Goal: Transaction & Acquisition: Purchase product/service

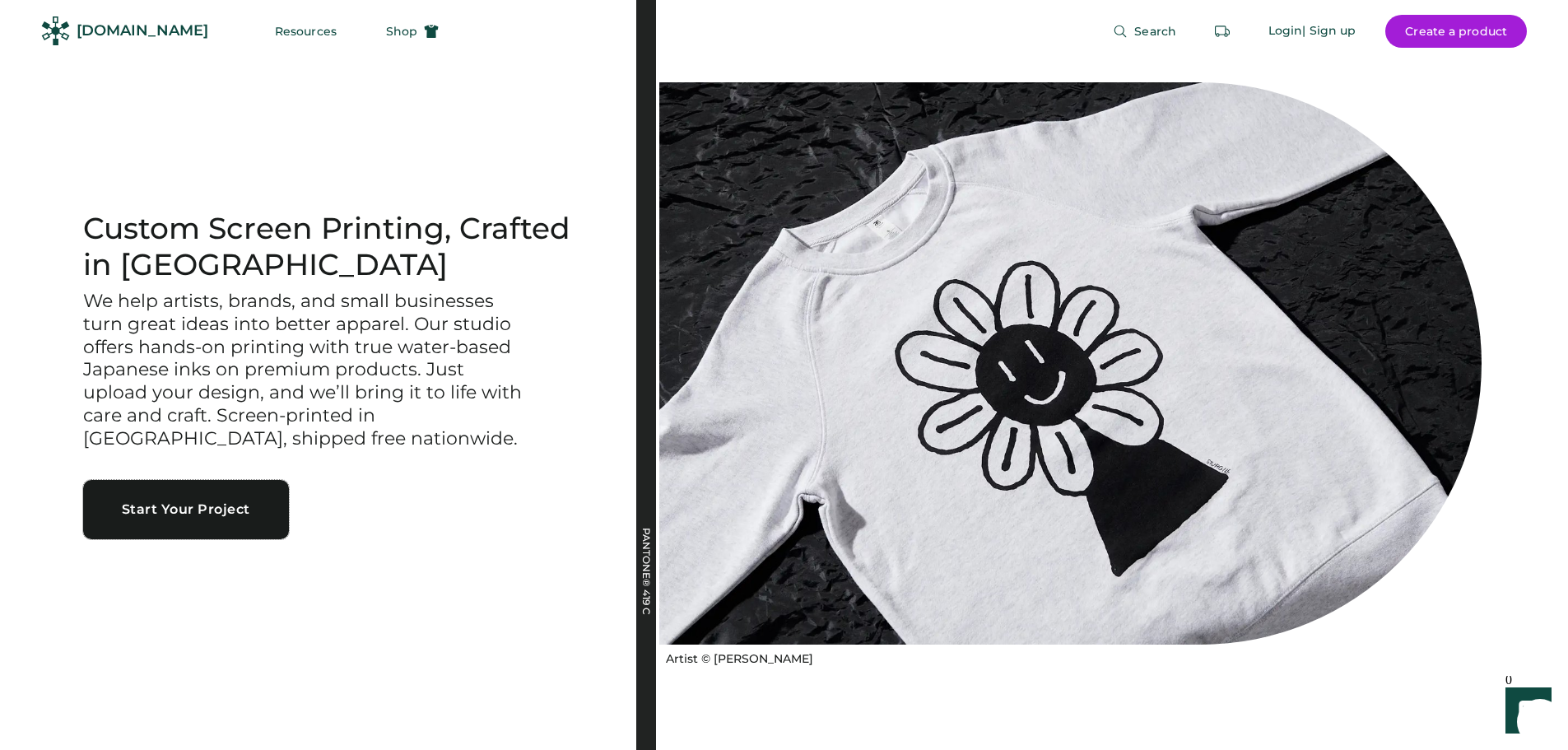
click at [207, 509] on button "Start Your Project" at bounding box center [186, 510] width 205 height 59
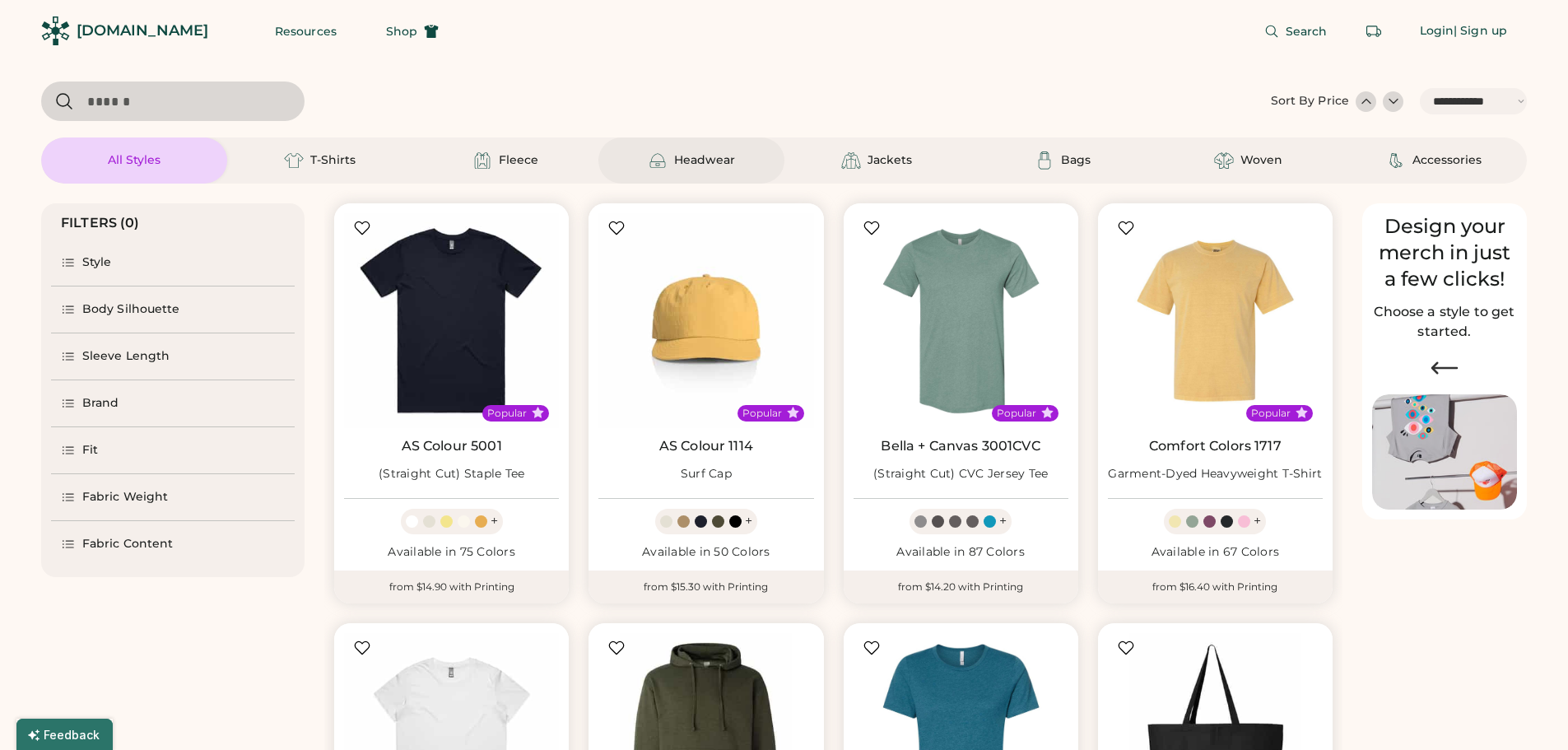
select select "*****"
select select "*"
click at [93, 299] on div "Body Silhouette" at bounding box center [172, 310] width 243 height 46
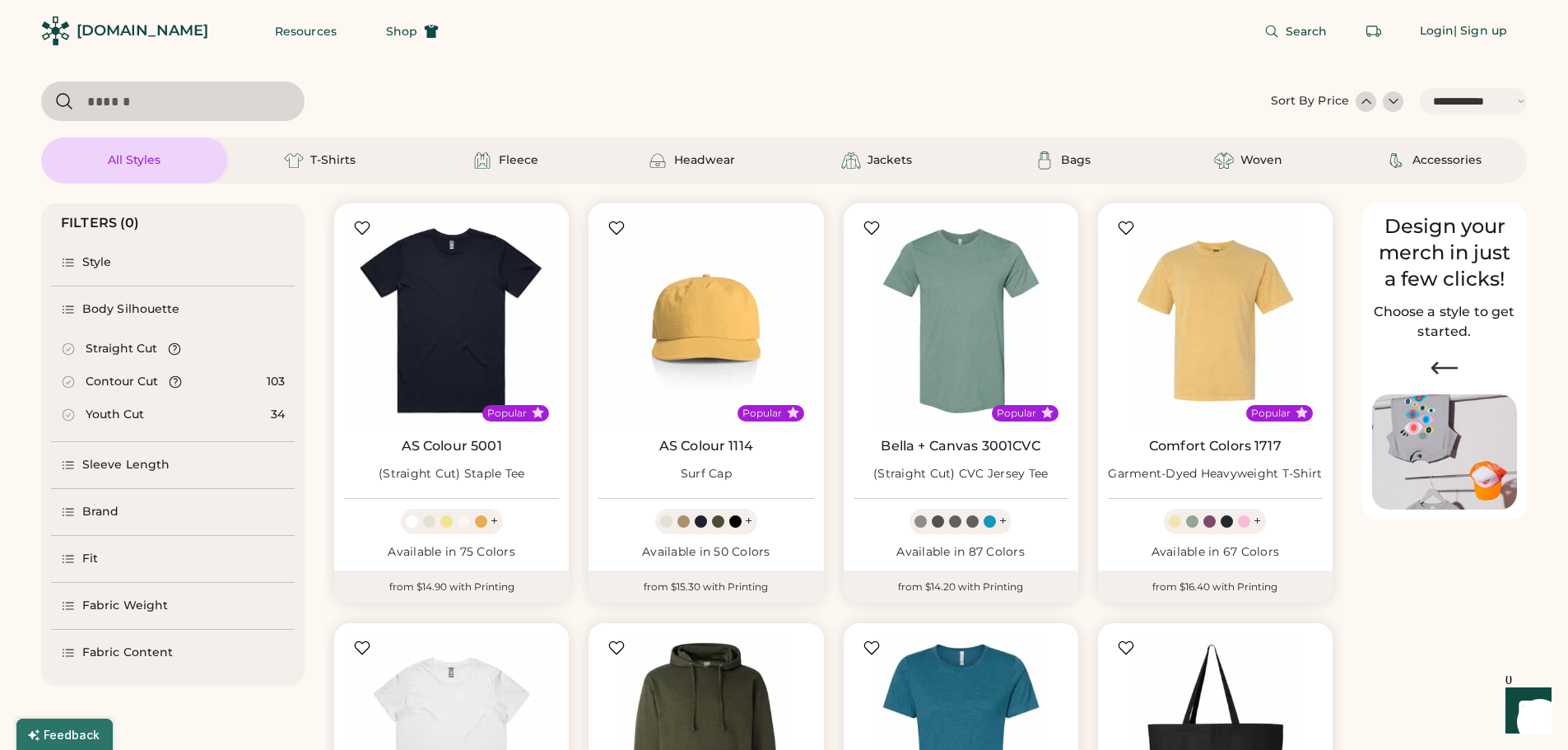
click at [116, 269] on div "Style" at bounding box center [172, 263] width 243 height 46
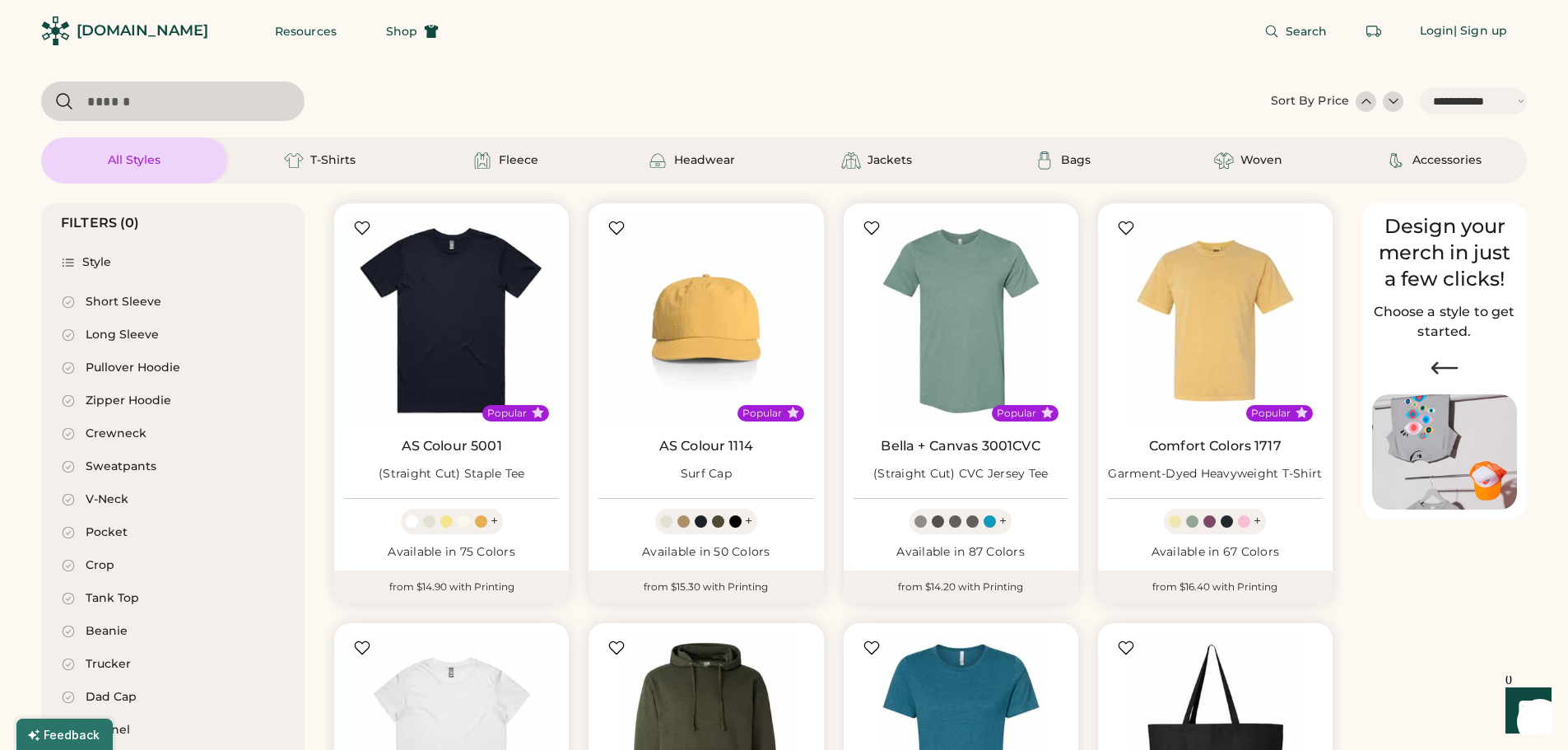
scroll to position [82, 0]
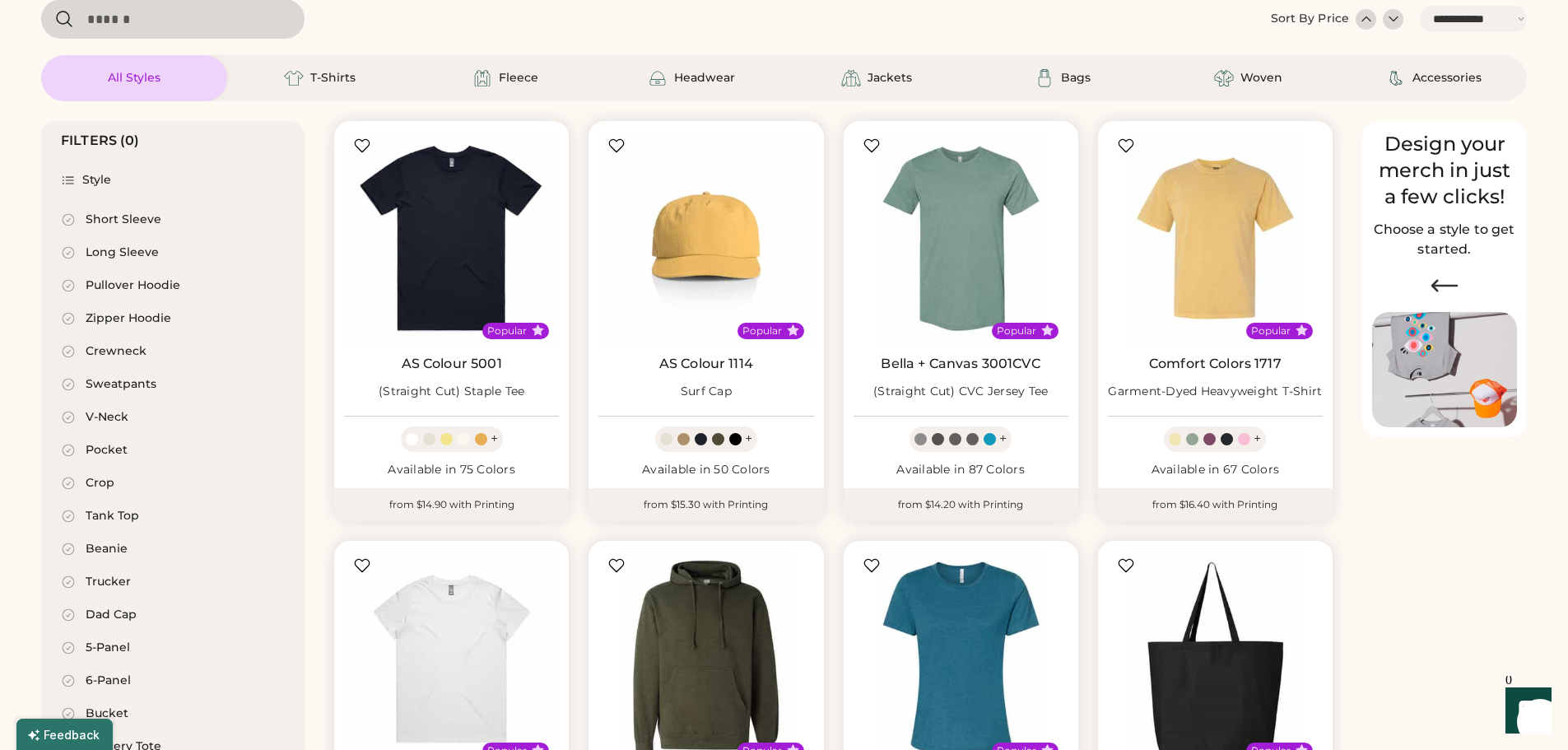
select select "*****"
select select "*"
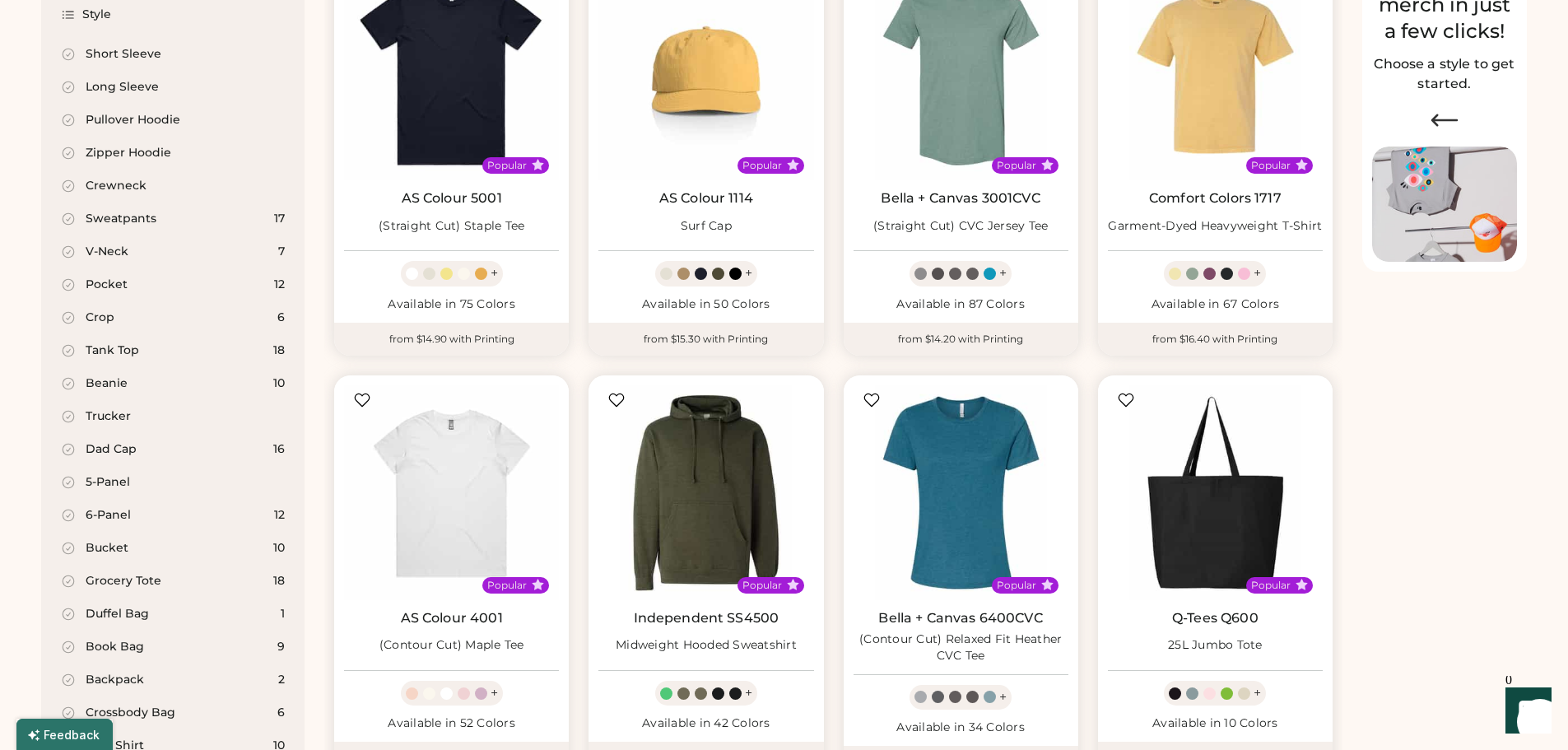
scroll to position [330, 0]
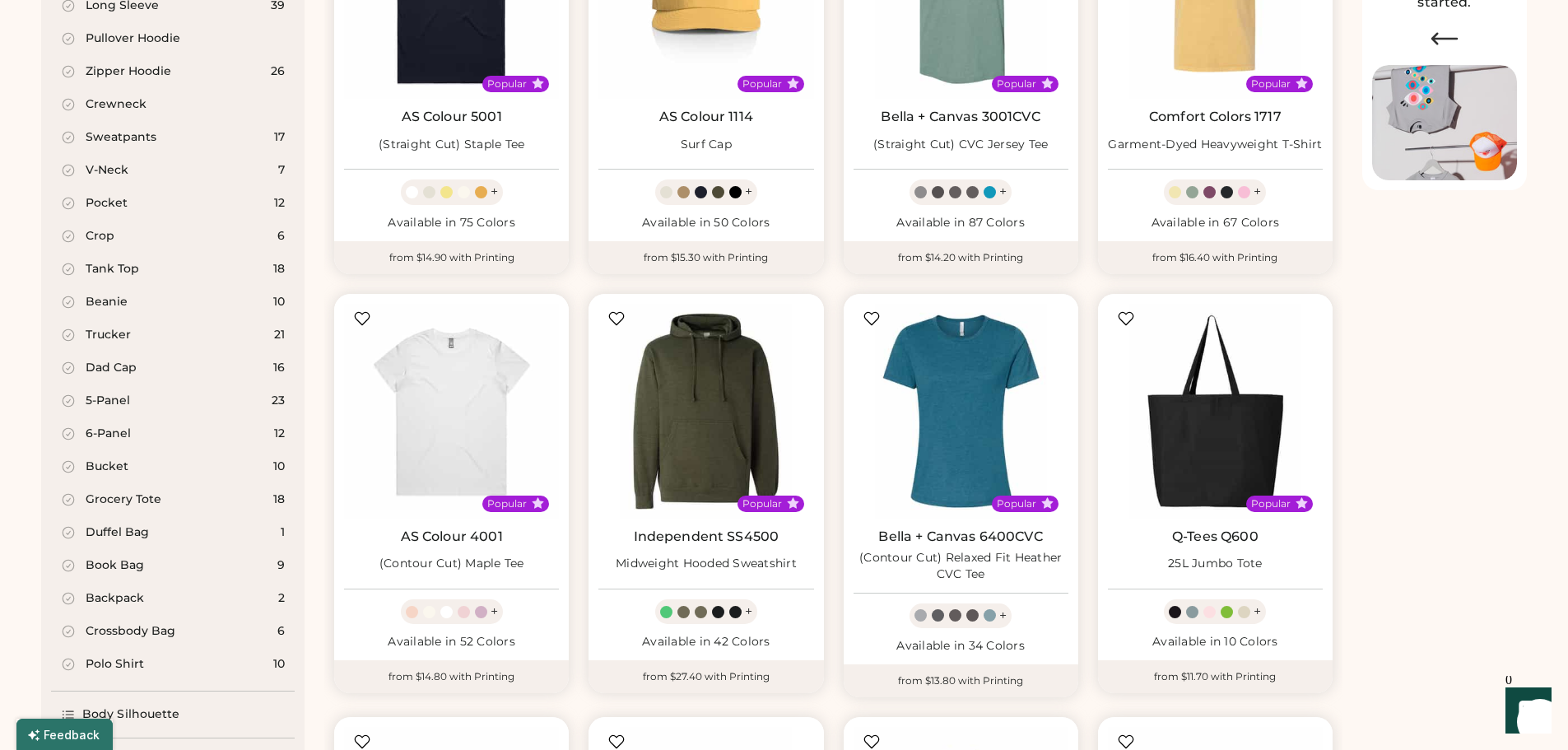
click at [115, 665] on div "Polo Shirt" at bounding box center [115, 665] width 58 height 17
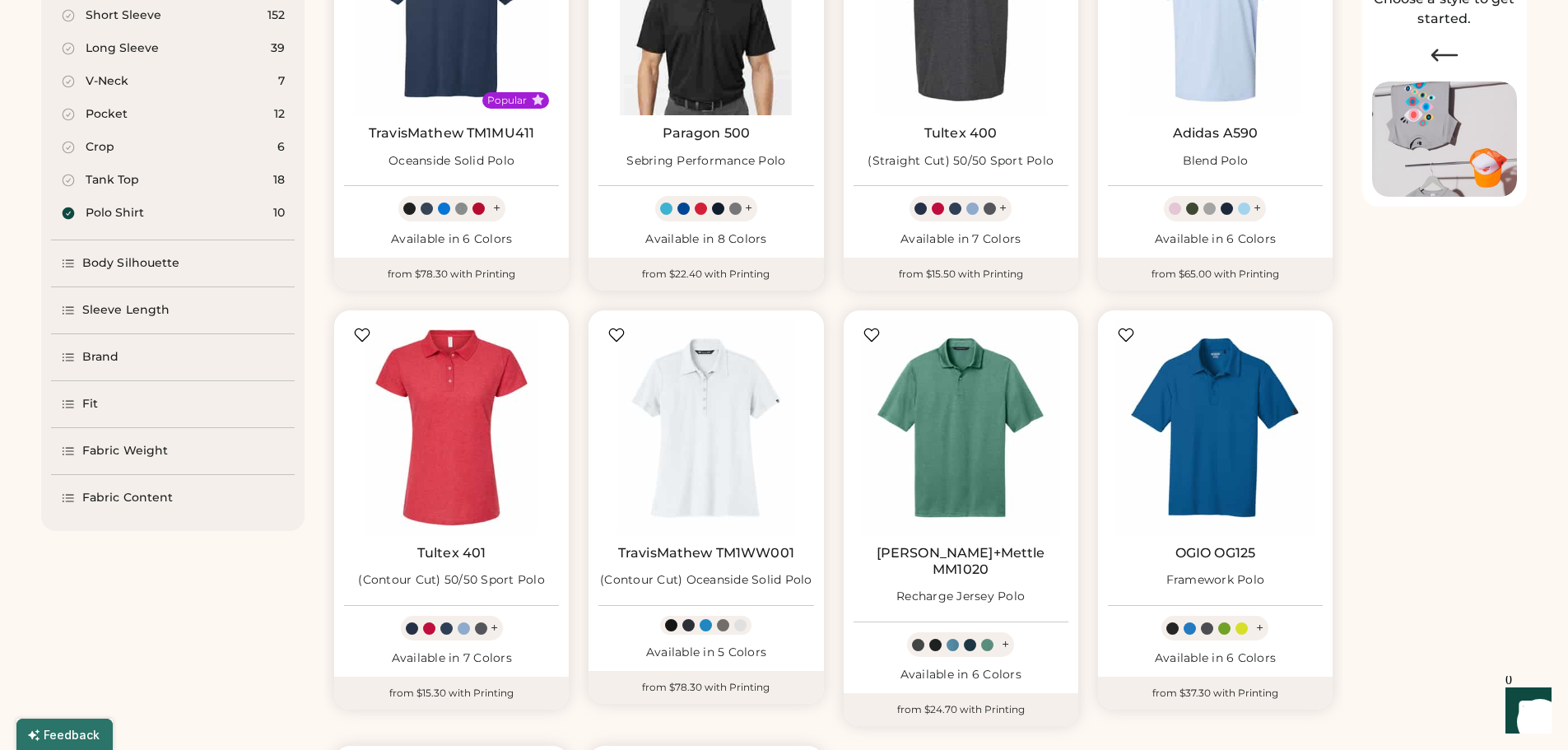
scroll to position [356, 0]
